Goal: Task Accomplishment & Management: Use online tool/utility

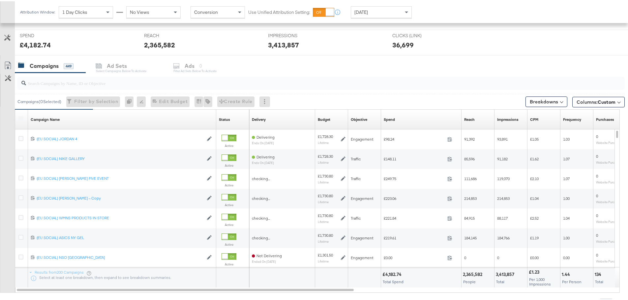
scroll to position [246, 0]
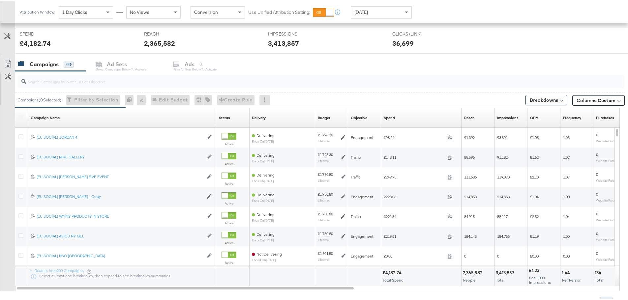
click at [89, 84] on div at bounding box center [320, 80] width 607 height 13
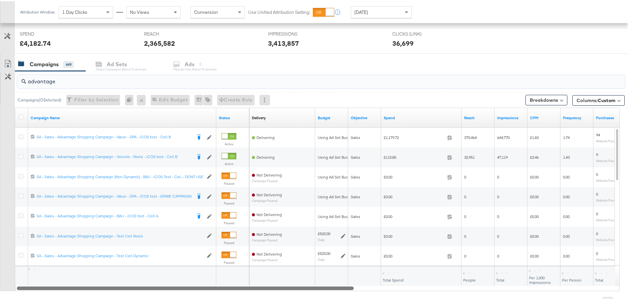
drag, startPoint x: 223, startPoint y: 288, endPoint x: 128, endPoint y: 279, distance: 96.0
click at [128, 279] on div "Campaign Name Status Delivery Sorting Unavailable Budget Objective Spend Reach …" at bounding box center [317, 198] width 605 height 184
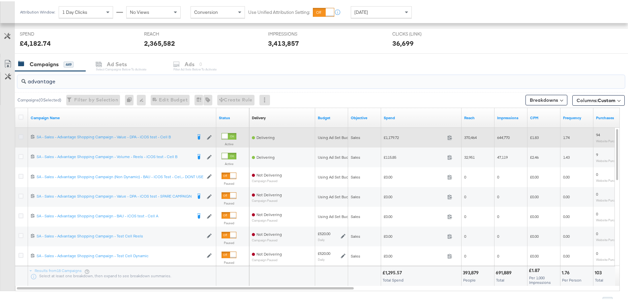
type input "advantage"
click at [20, 136] on icon at bounding box center [20, 135] width 5 height 5
click at [0, 0] on input "checkbox" at bounding box center [0, 0] width 0 height 0
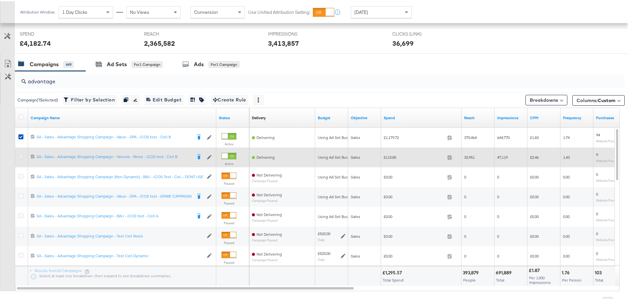
click at [19, 156] on icon at bounding box center [20, 155] width 5 height 5
click at [0, 0] on input "checkbox" at bounding box center [0, 0] width 0 height 0
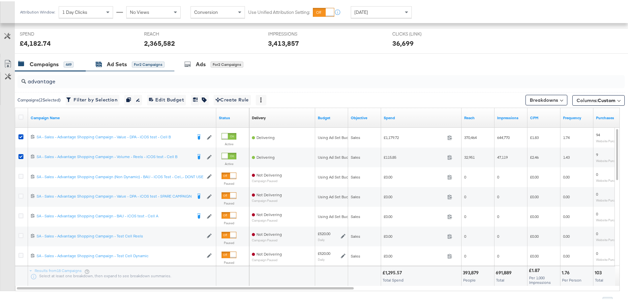
click at [123, 62] on div "Ad Sets" at bounding box center [117, 63] width 20 height 8
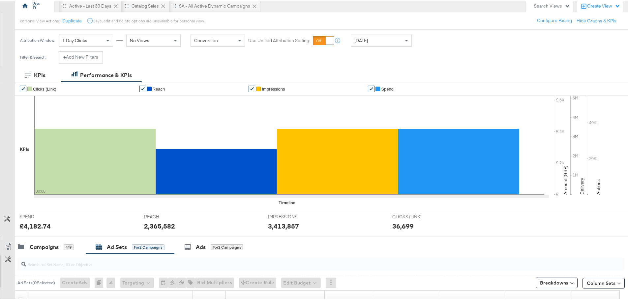
scroll to position [0, 0]
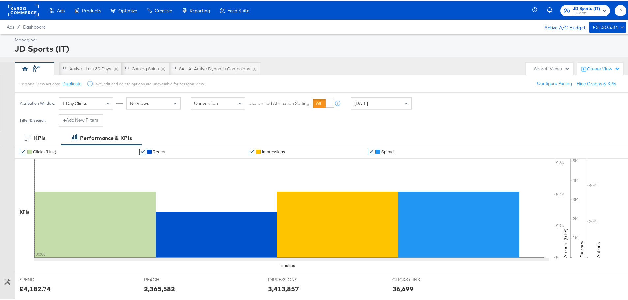
click at [573, 8] on span "JD Sports (IT)" at bounding box center [586, 7] width 27 height 7
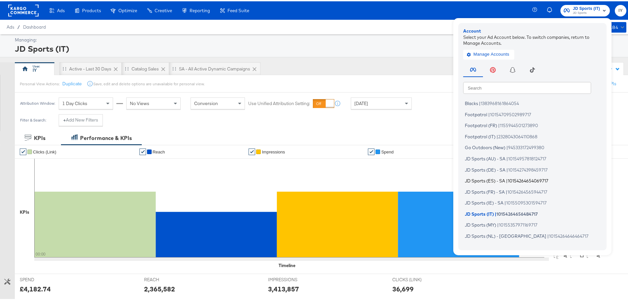
click at [487, 181] on span "JD Sports (ES) - SA" at bounding box center [485, 179] width 40 height 5
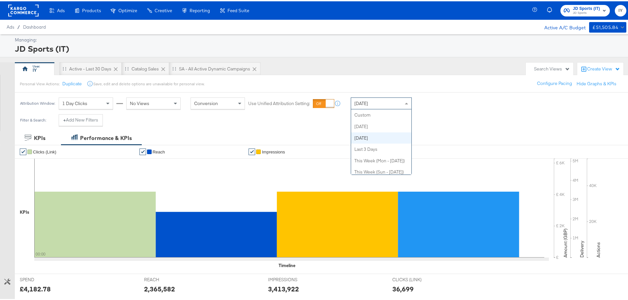
click at [387, 103] on div "[DATE]" at bounding box center [381, 102] width 60 height 11
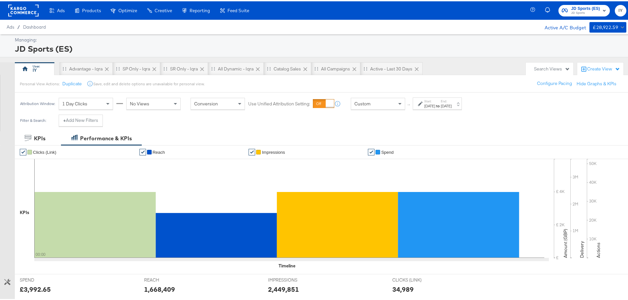
click at [387, 104] on div "Custom" at bounding box center [378, 102] width 54 height 11
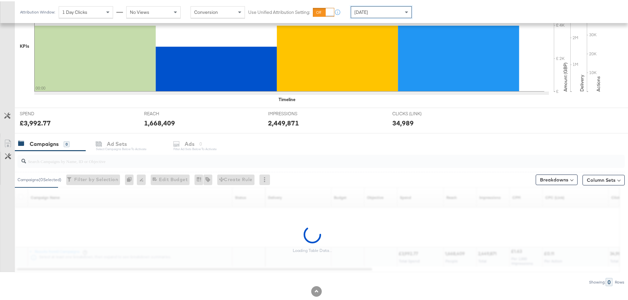
scroll to position [180, 0]
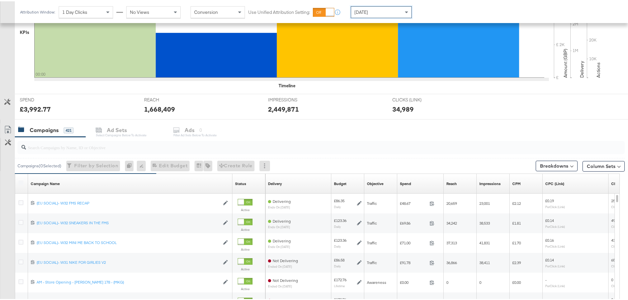
click at [96, 144] on input "search" at bounding box center [297, 143] width 543 height 13
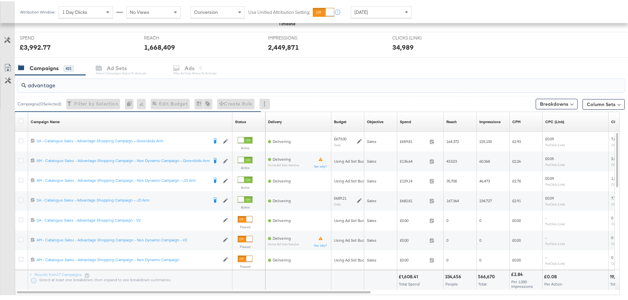
scroll to position [246, 0]
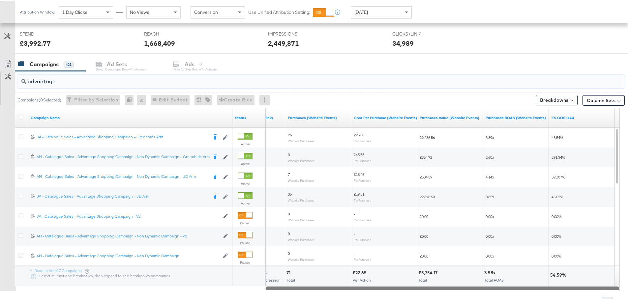
drag, startPoint x: 295, startPoint y: 286, endPoint x: 632, endPoint y: 304, distance: 337.9
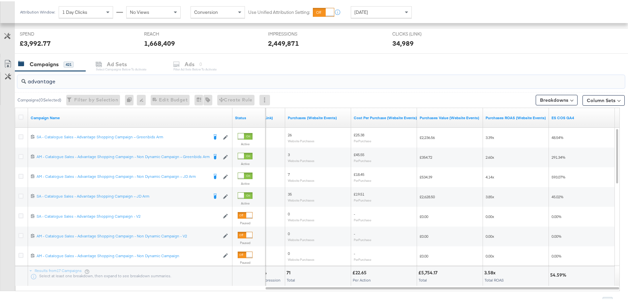
drag, startPoint x: 67, startPoint y: 82, endPoint x: 26, endPoint y: 83, distance: 40.9
click at [26, 83] on div "advantage" at bounding box center [320, 80] width 607 height 13
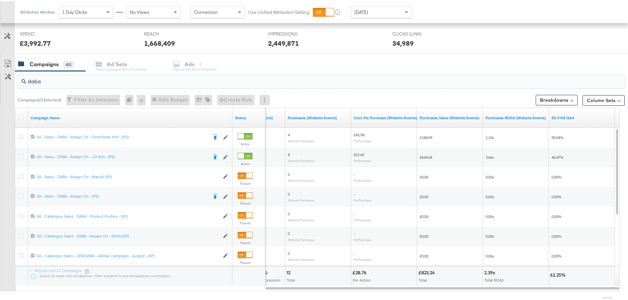
drag, startPoint x: 48, startPoint y: 80, endPoint x: 19, endPoint y: 82, distance: 29.4
click at [19, 82] on div "daba" at bounding box center [320, 80] width 607 height 13
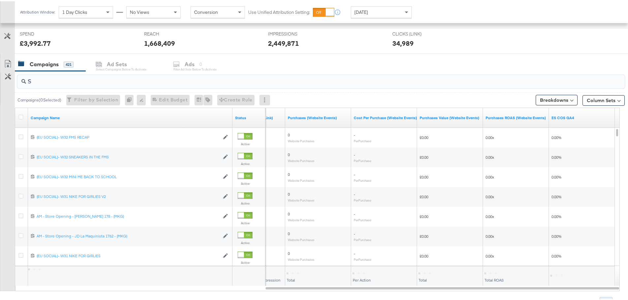
type input "SR"
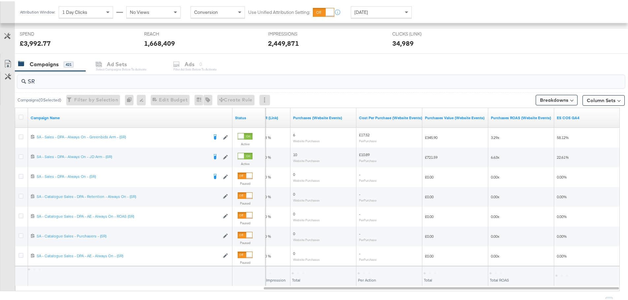
drag, startPoint x: 42, startPoint y: 76, endPoint x: 21, endPoint y: 81, distance: 22.0
click at [21, 81] on div "SR" at bounding box center [320, 80] width 607 height 13
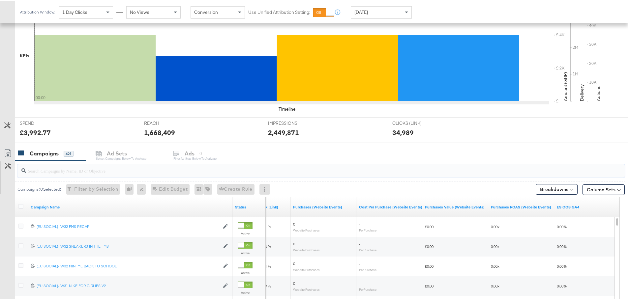
scroll to position [165, 0]
